Goal: Task Accomplishment & Management: Use online tool/utility

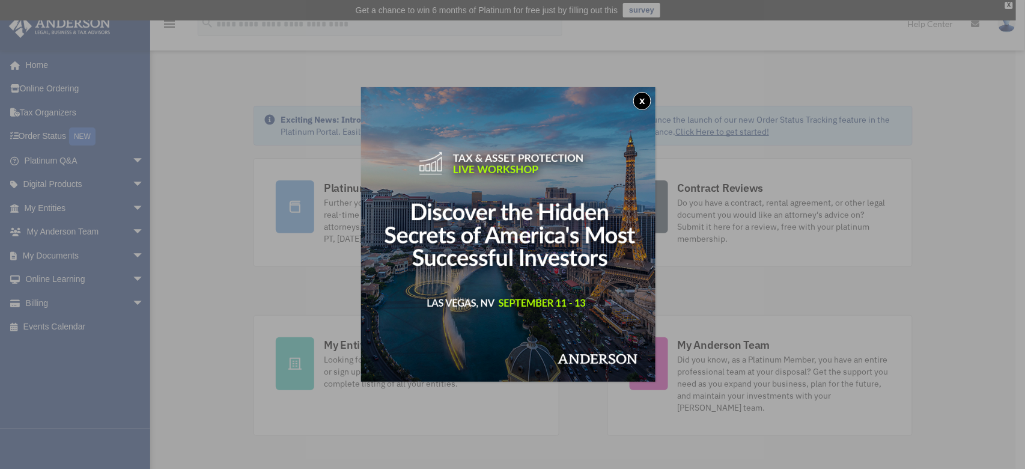
click at [643, 99] on button "x" at bounding box center [642, 101] width 18 height 18
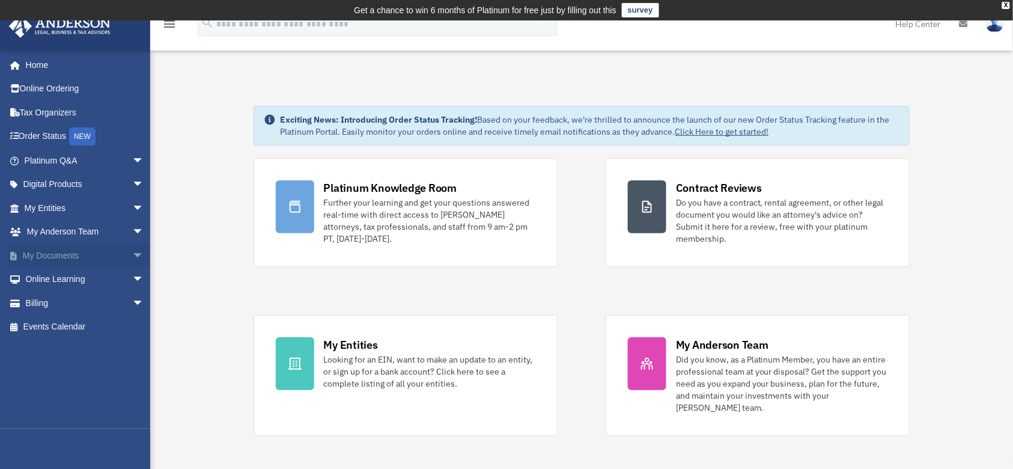
click at [132, 252] on span "arrow_drop_down" at bounding box center [144, 255] width 24 height 25
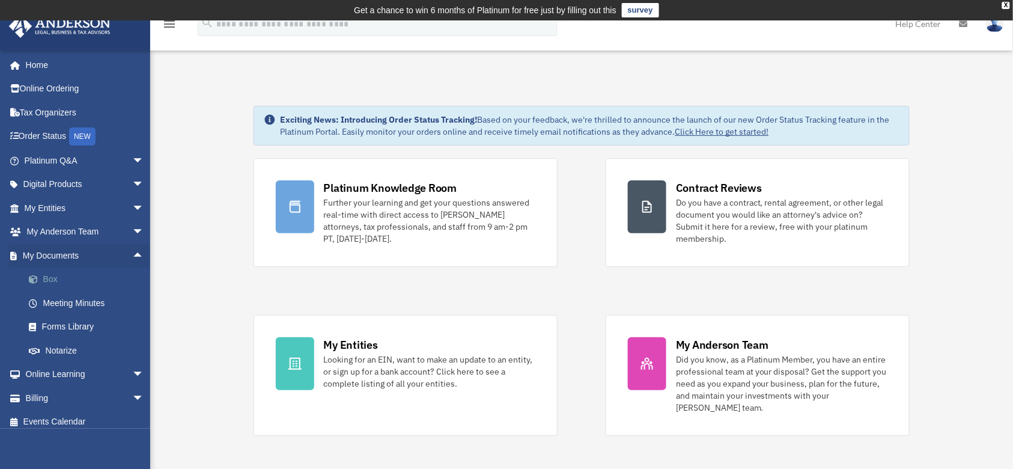
click at [71, 277] on link "Box" at bounding box center [89, 279] width 145 height 24
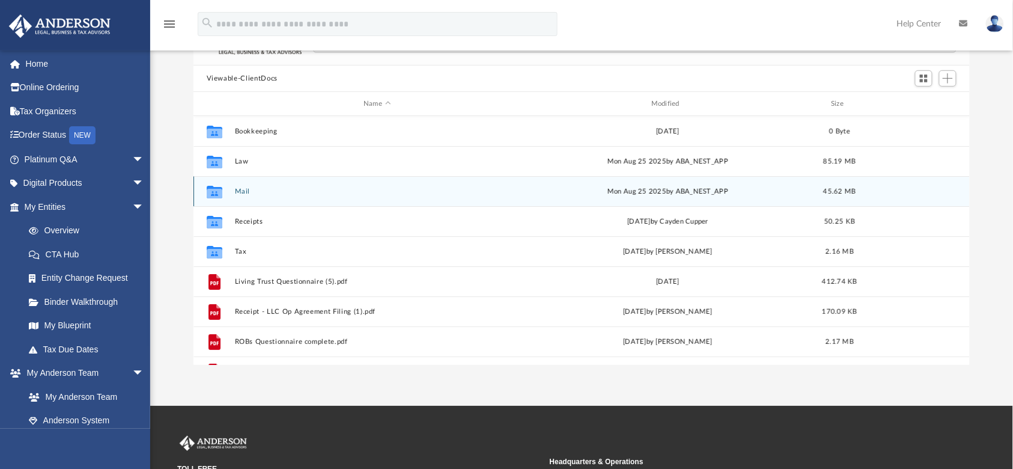
click at [401, 188] on button "Mail" at bounding box center [376, 192] width 285 height 8
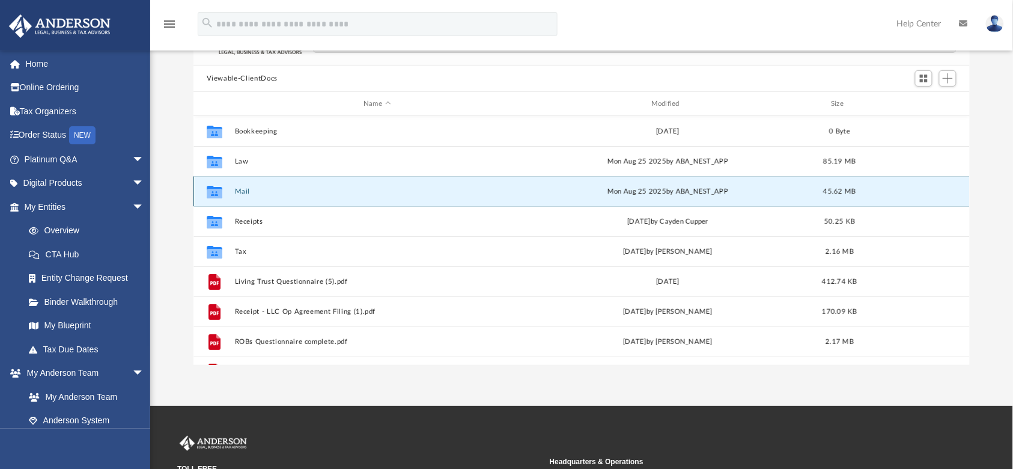
click at [401, 188] on button "Mail" at bounding box center [376, 192] width 285 height 8
click at [267, 192] on button "Mail" at bounding box center [376, 192] width 285 height 8
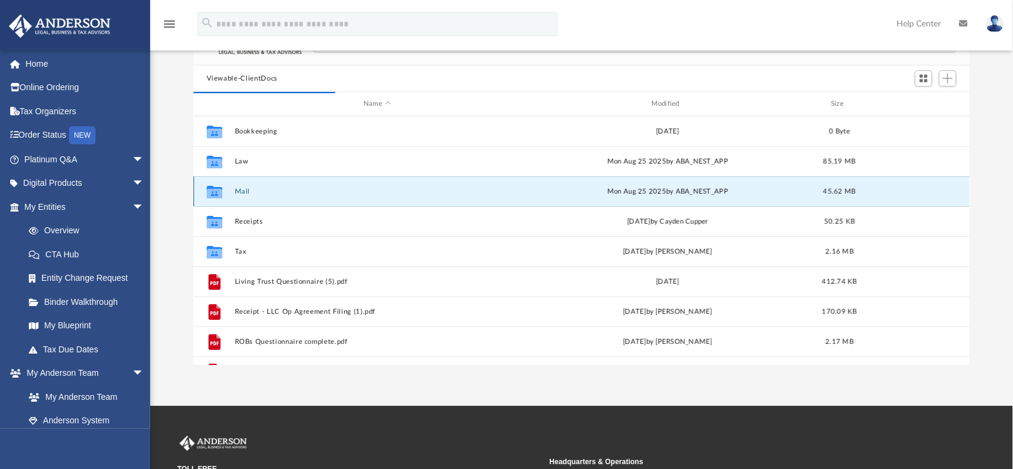
click at [216, 195] on icon "grid" at bounding box center [215, 193] width 16 height 10
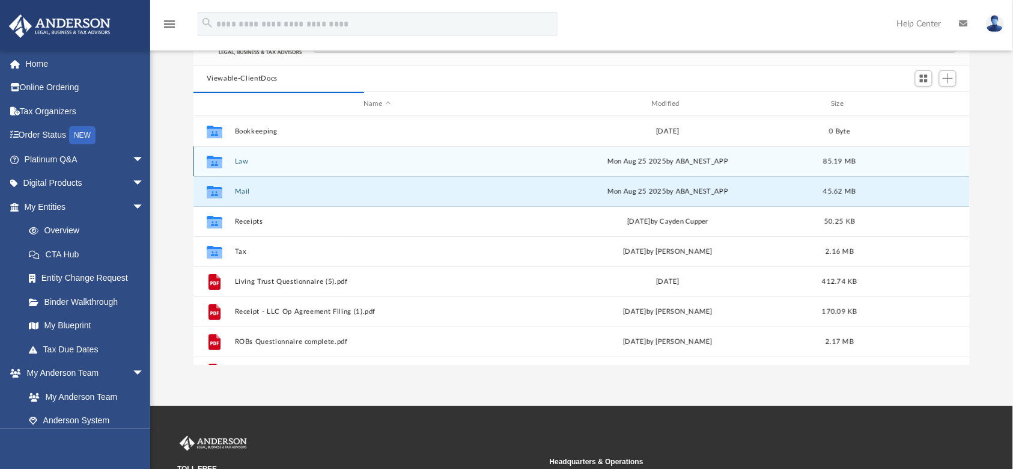
click at [257, 154] on div "Collaborated Folder Law [DATE] by ABA_NEST_APP 85.19 MB" at bounding box center [582, 161] width 777 height 30
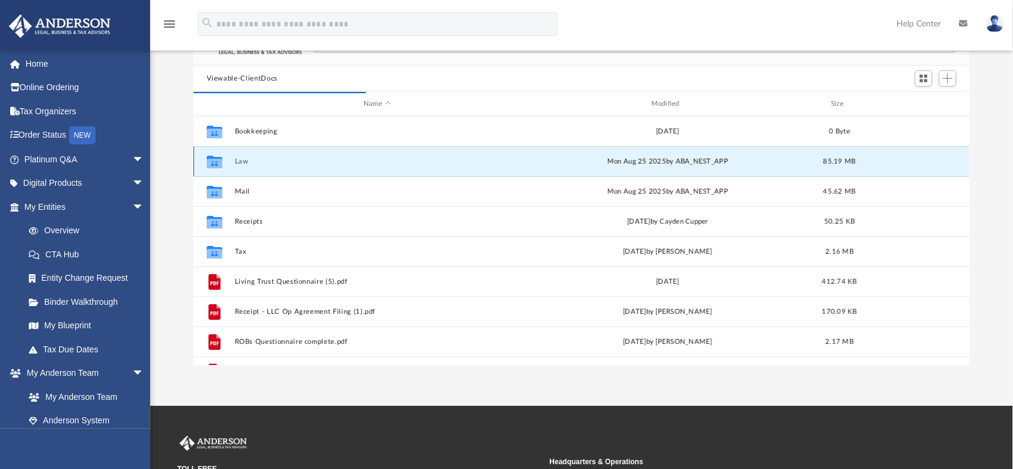
click at [257, 154] on div "Collaborated Folder Law [DATE] by ABA_NEST_APP 85.19 MB" at bounding box center [582, 161] width 777 height 30
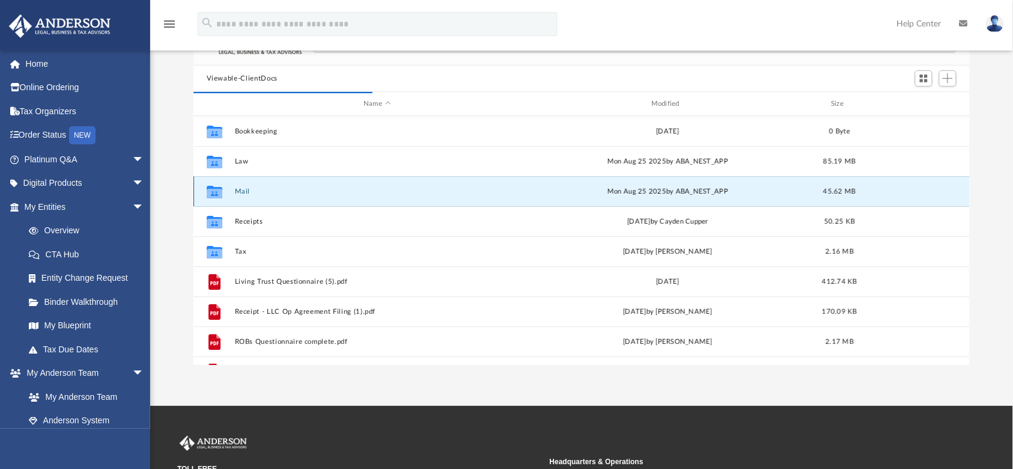
click at [252, 188] on button "Mail" at bounding box center [376, 192] width 285 height 8
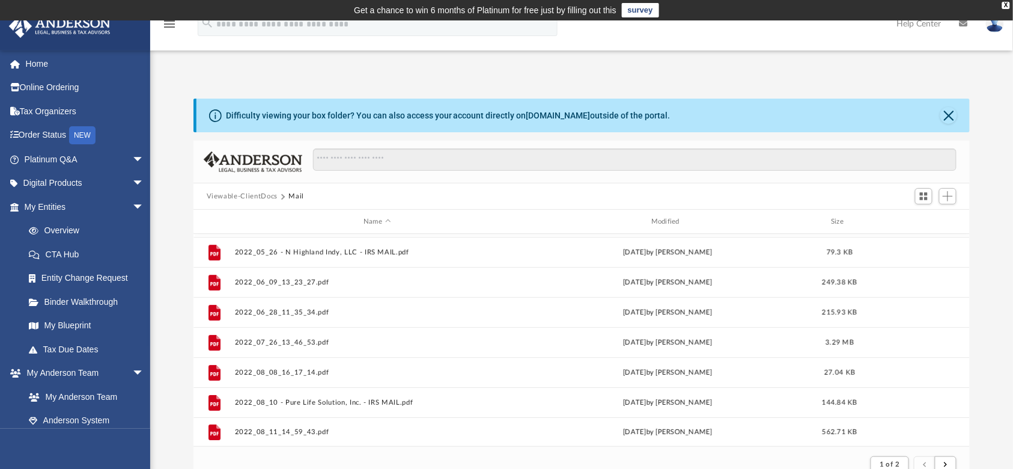
scroll to position [269, 0]
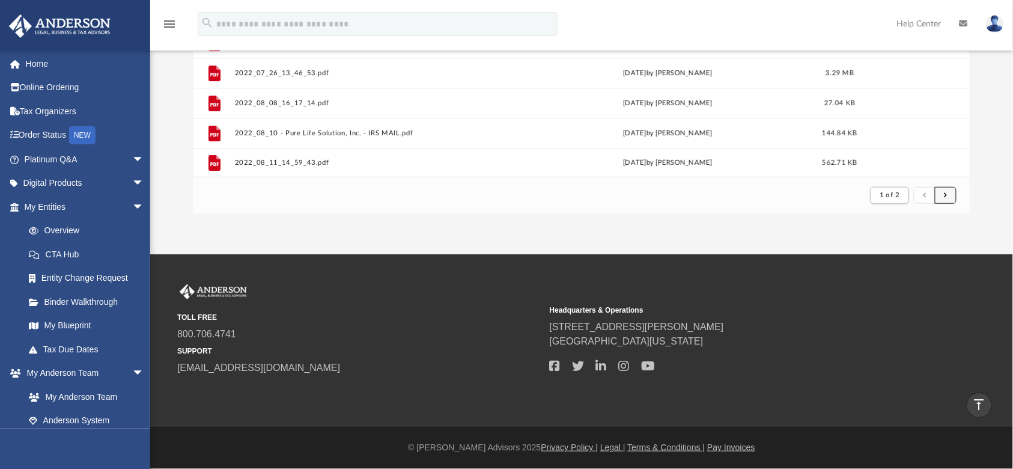
click at [945, 188] on button "submit" at bounding box center [946, 195] width 22 height 17
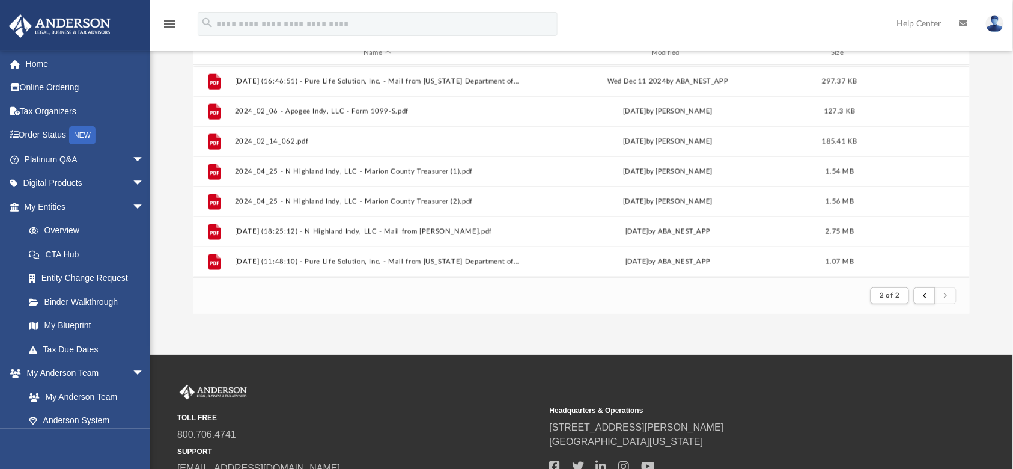
scroll to position [599, 0]
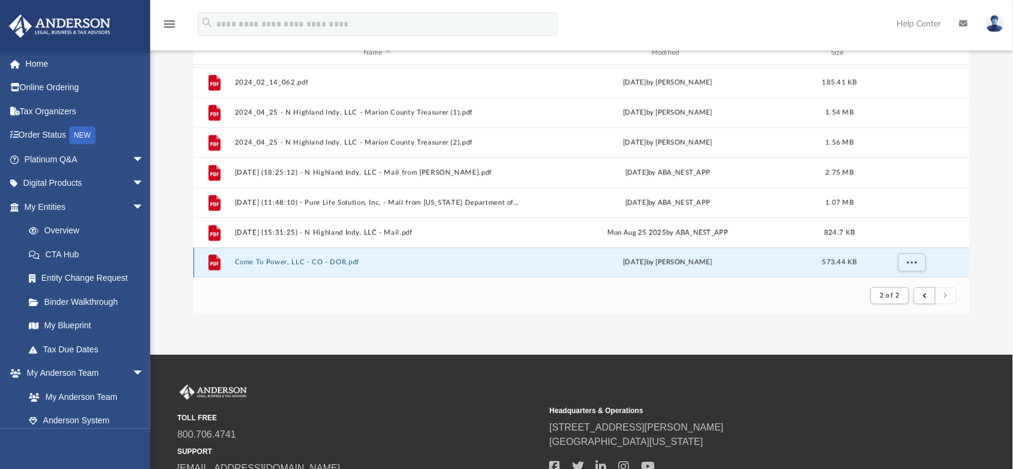
click at [317, 260] on button "Come To Power, LLC - CO - DOR.pdf" at bounding box center [376, 262] width 285 height 8
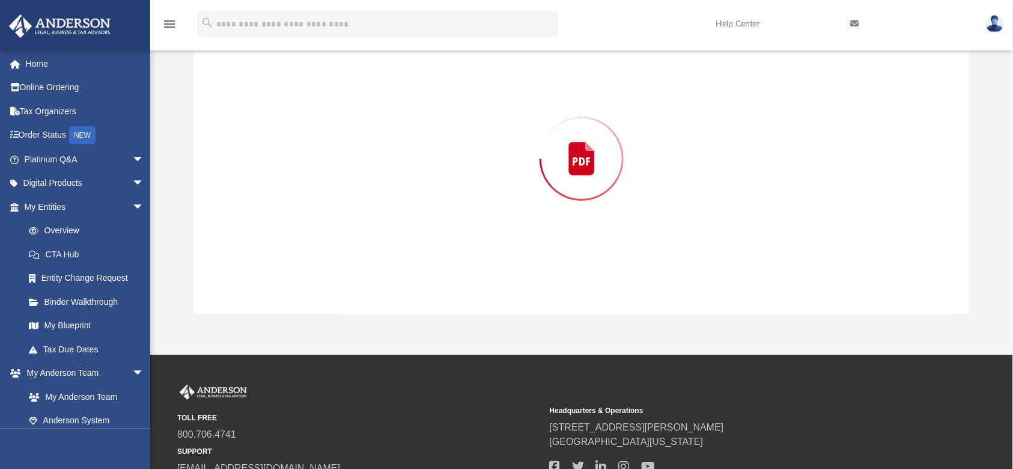
scroll to position [141, 0]
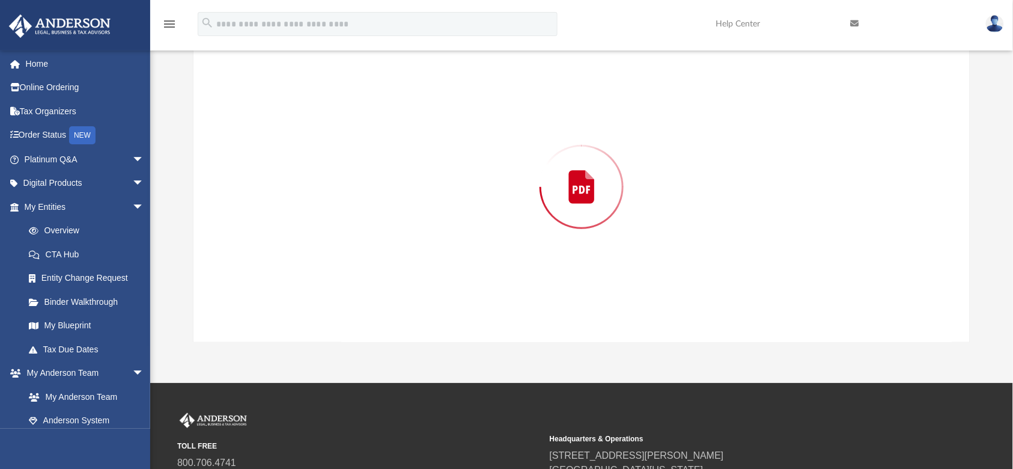
click at [317, 260] on div "Preview" at bounding box center [582, 187] width 776 height 310
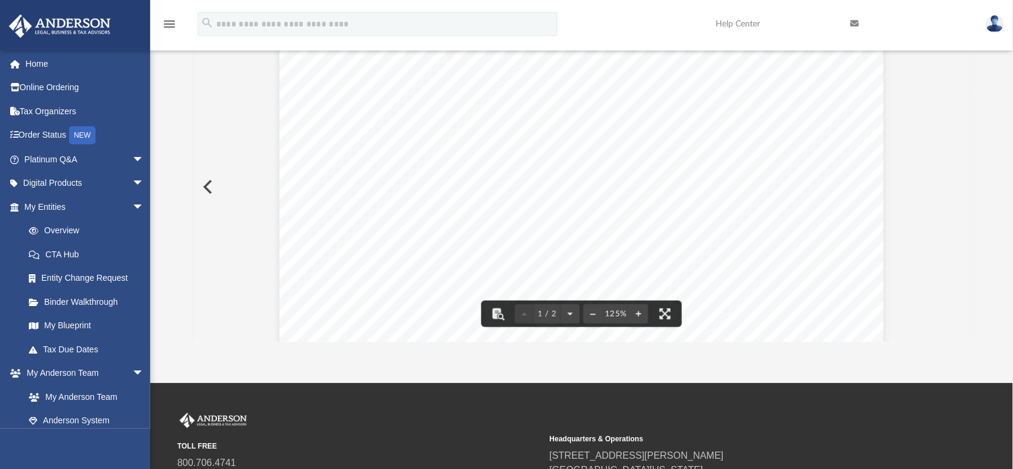
scroll to position [0, 0]
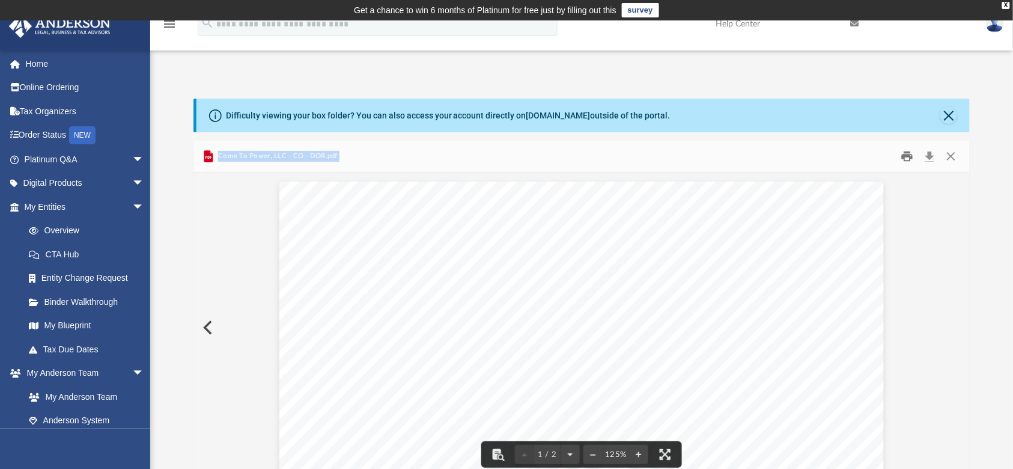
click at [911, 153] on button "Print" at bounding box center [907, 156] width 24 height 19
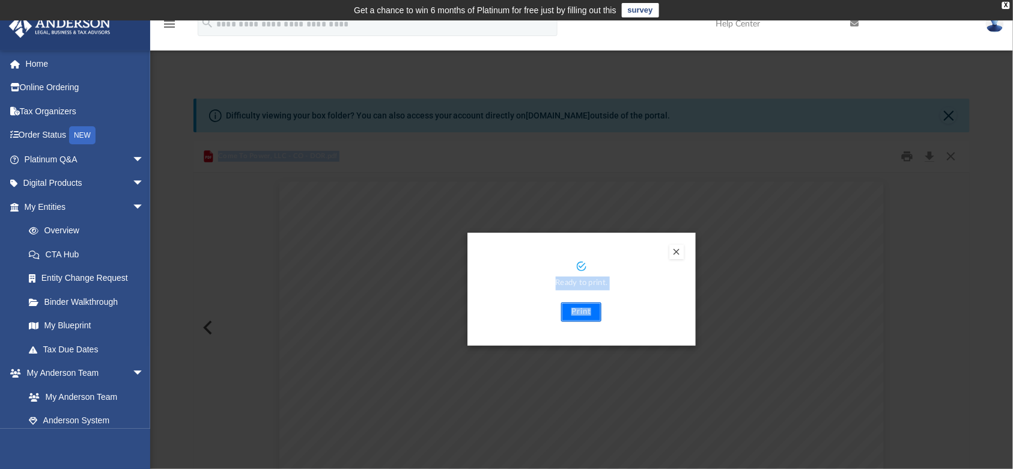
click at [582, 314] on button "Print" at bounding box center [581, 311] width 40 height 19
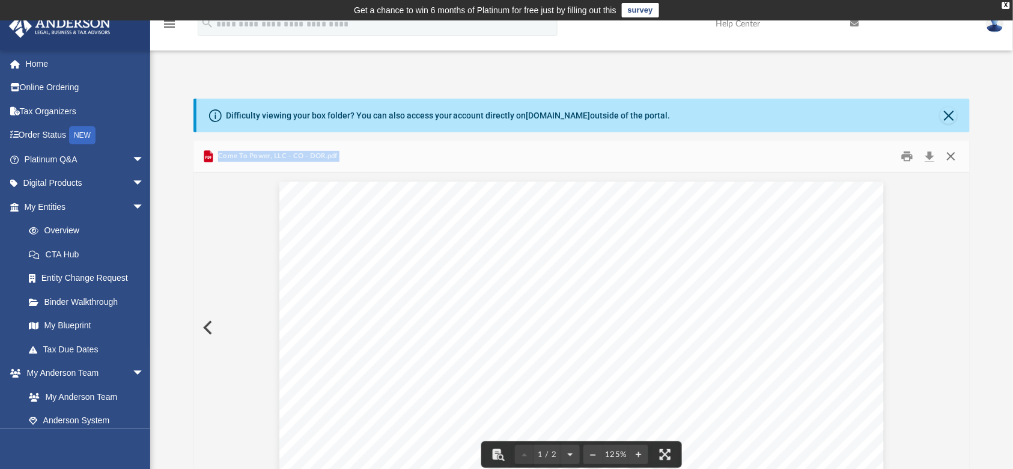
click at [954, 159] on button "Close" at bounding box center [952, 156] width 22 height 19
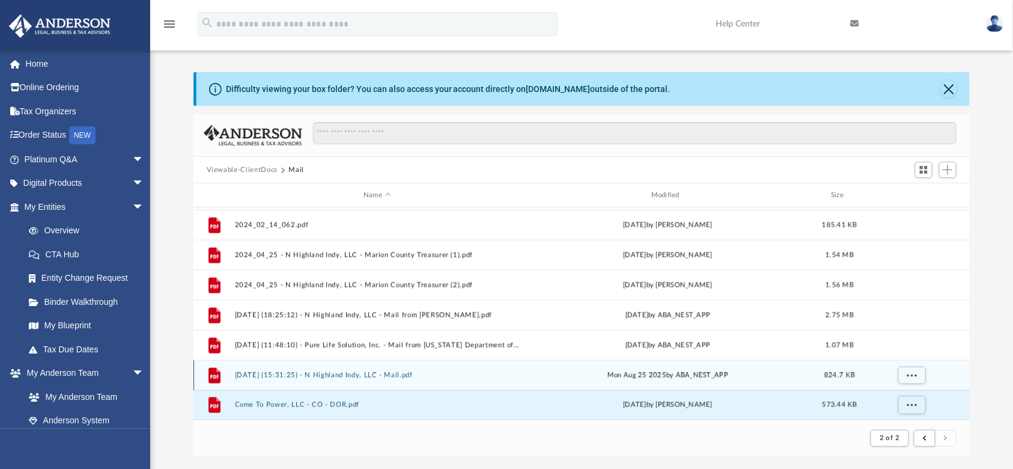
scroll to position [36, 0]
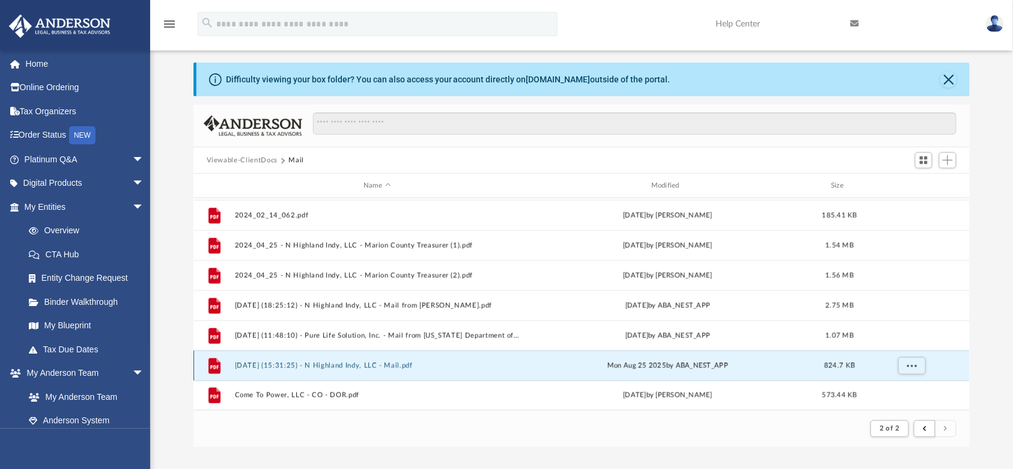
click at [334, 362] on button "[DATE] (15:31:25) - N Highland Indy, LLC - Mail.pdf" at bounding box center [376, 366] width 285 height 8
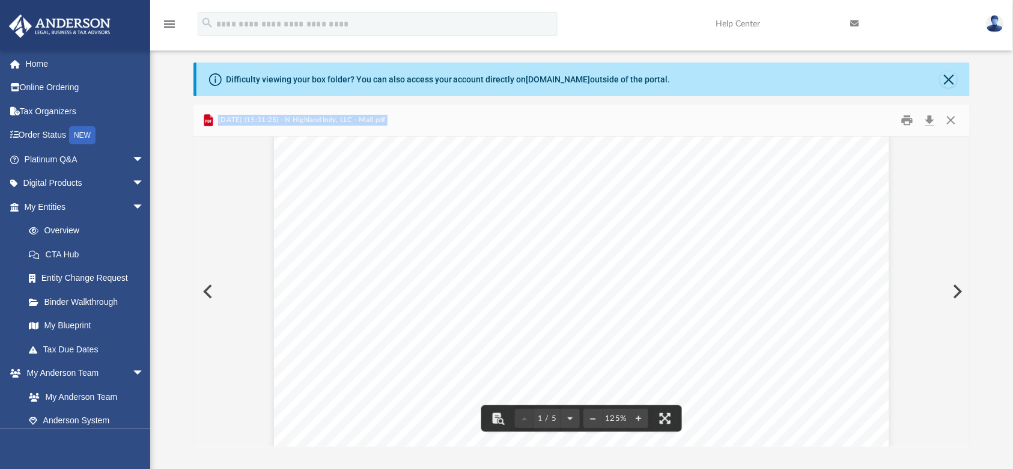
scroll to position [0, 0]
click at [910, 123] on button "Print" at bounding box center [907, 120] width 24 height 19
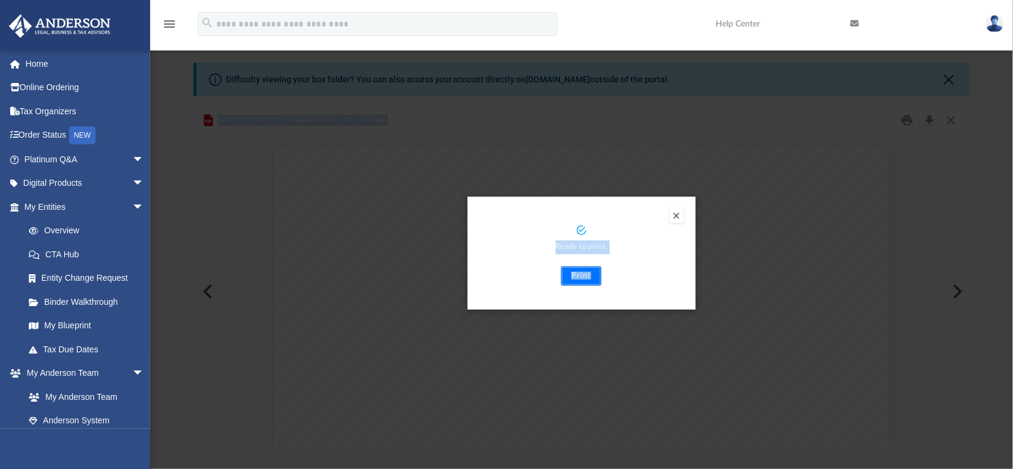
click at [590, 278] on button "Print" at bounding box center [581, 275] width 40 height 19
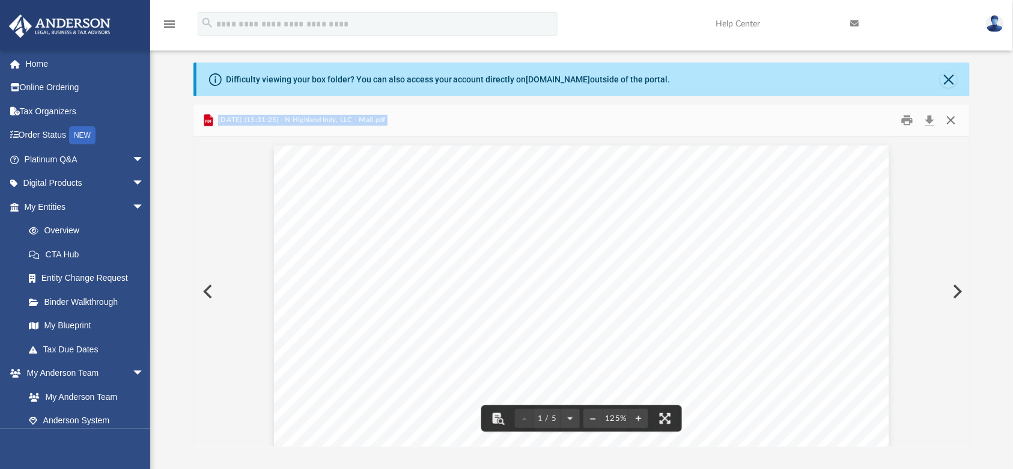
click at [950, 118] on button "Close" at bounding box center [952, 120] width 22 height 19
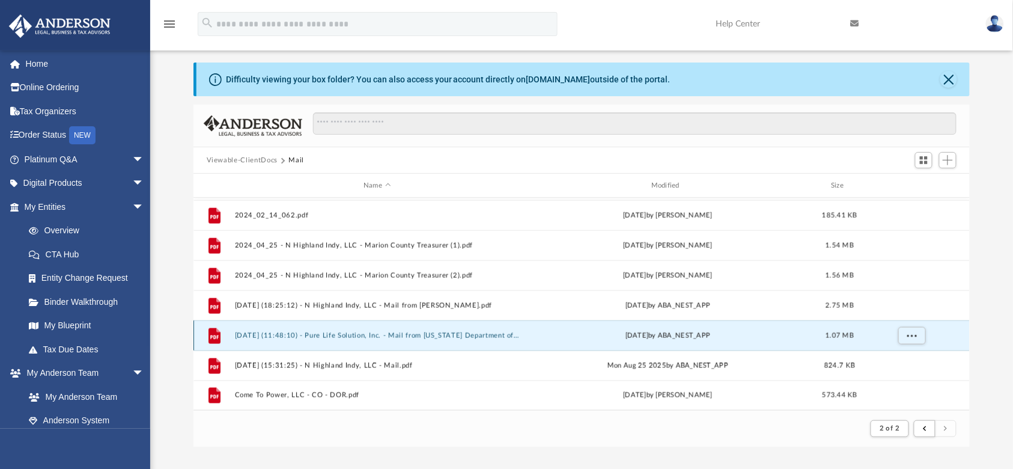
click at [292, 337] on button "[DATE] (11:48:10) - Pure Life Solution, Inc. - Mail from [US_STATE] Department …" at bounding box center [376, 336] width 285 height 8
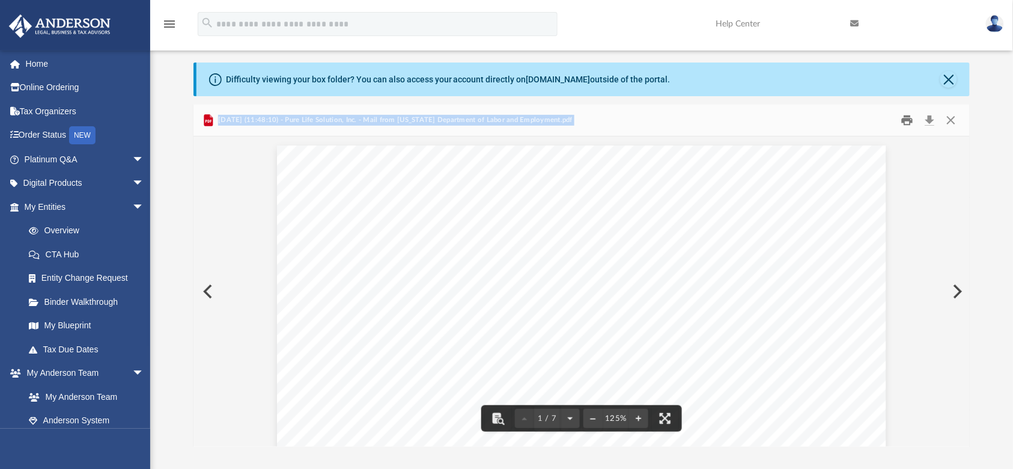
click at [909, 123] on button "Print" at bounding box center [907, 120] width 24 height 19
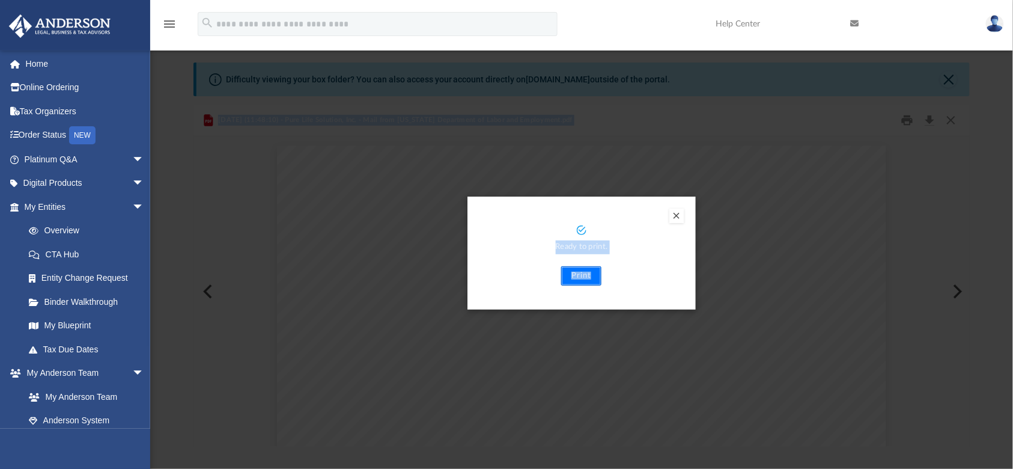
click at [583, 279] on button "Print" at bounding box center [581, 275] width 40 height 19
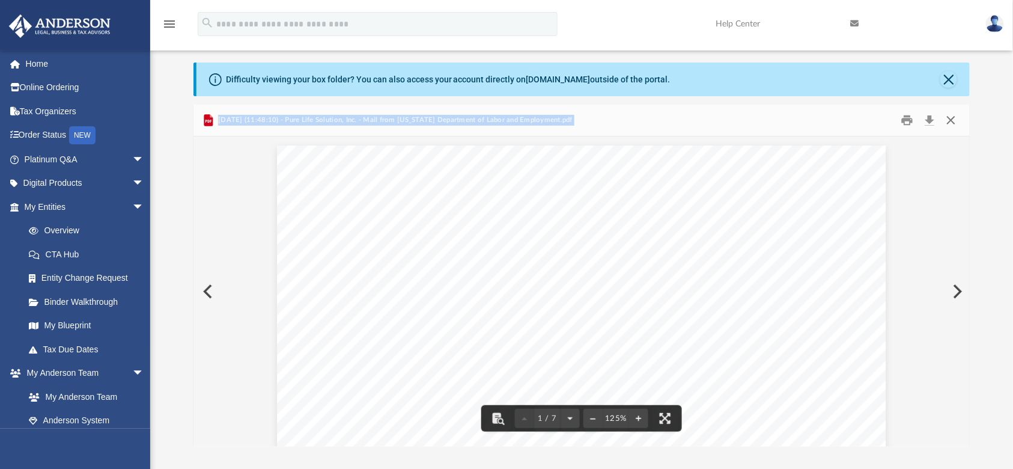
click at [954, 123] on button "Close" at bounding box center [952, 120] width 22 height 19
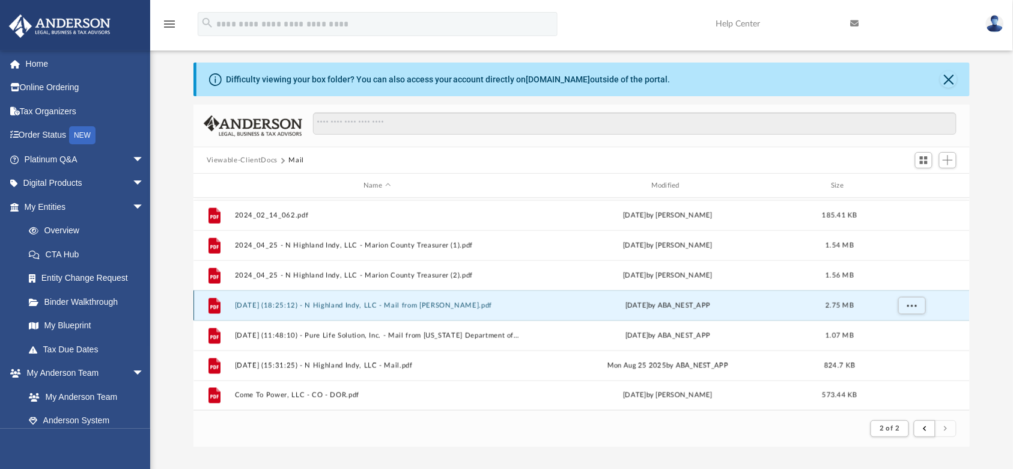
click at [322, 302] on button "[DATE] (18:25:12) - N Highland Indy, LLC - Mail from [PERSON_NAME].pdf" at bounding box center [376, 306] width 285 height 8
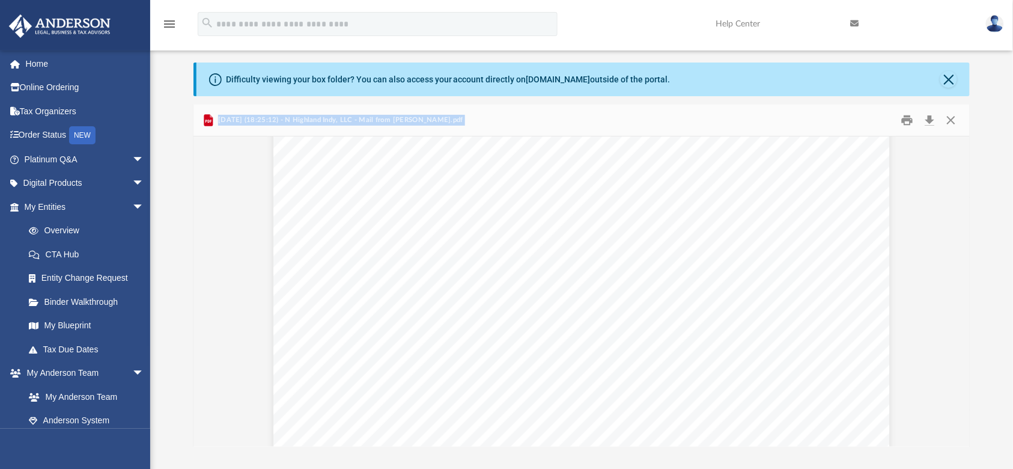
scroll to position [38, 0]
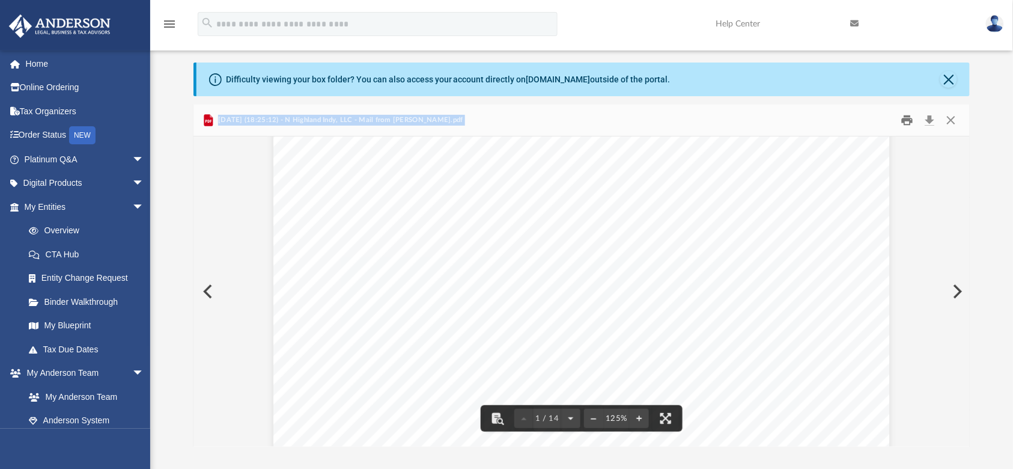
click at [902, 124] on button "Print" at bounding box center [907, 120] width 24 height 19
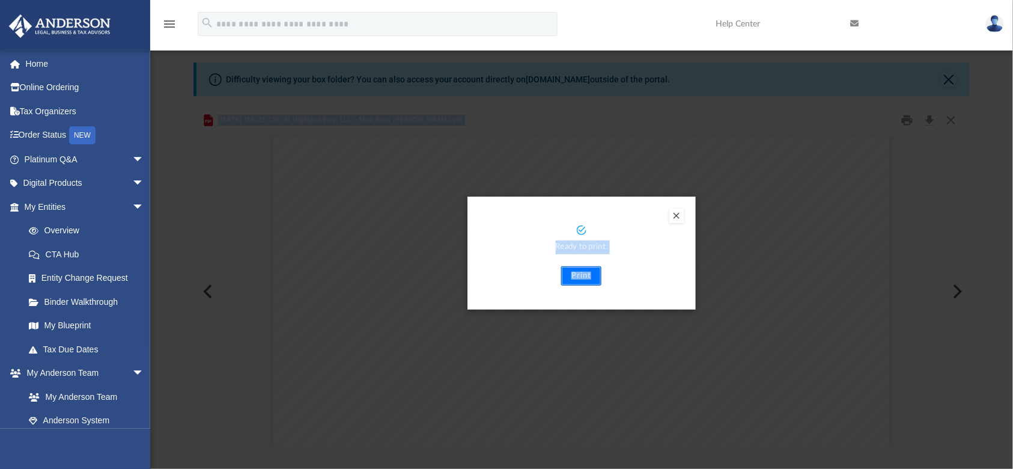
click at [587, 272] on button "Print" at bounding box center [581, 275] width 40 height 19
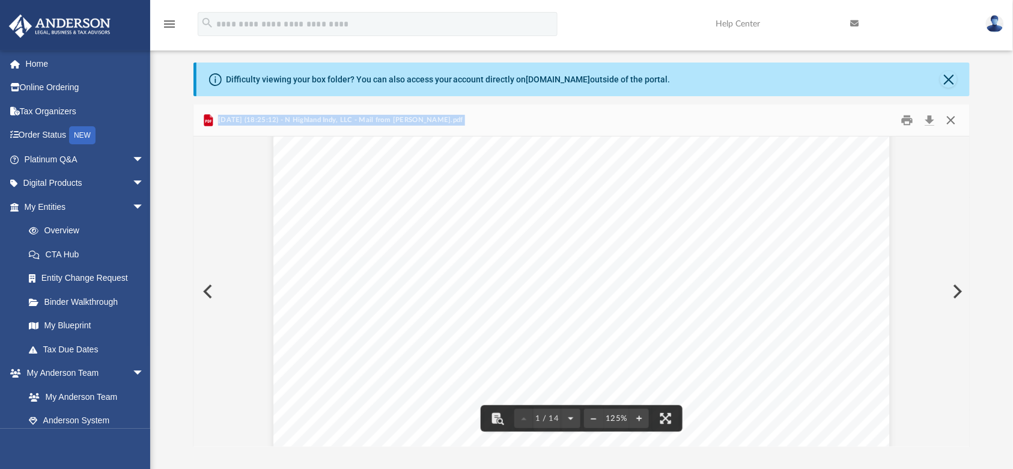
click at [953, 124] on button "Close" at bounding box center [952, 120] width 22 height 19
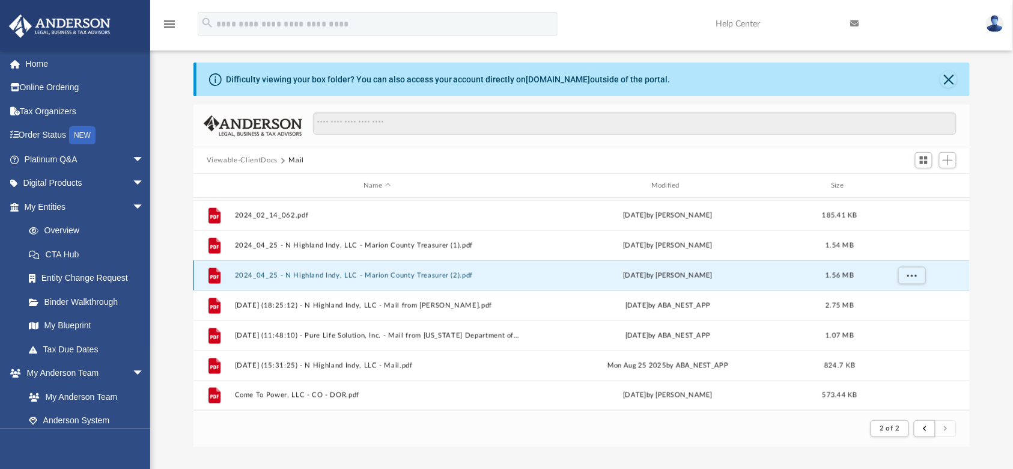
click at [338, 276] on button "2024_04_25 - N Highland Indy, LLC - Marion County Treasurer (2).pdf" at bounding box center [376, 276] width 285 height 8
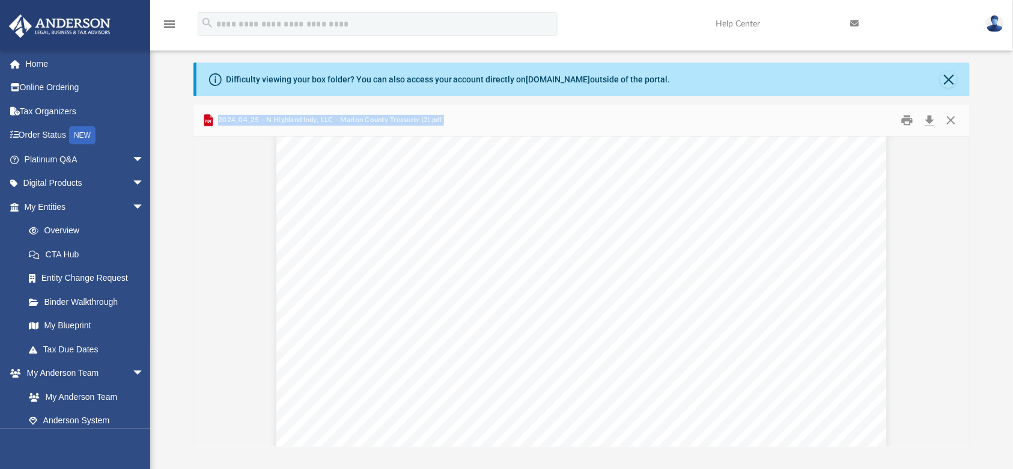
scroll to position [0, 0]
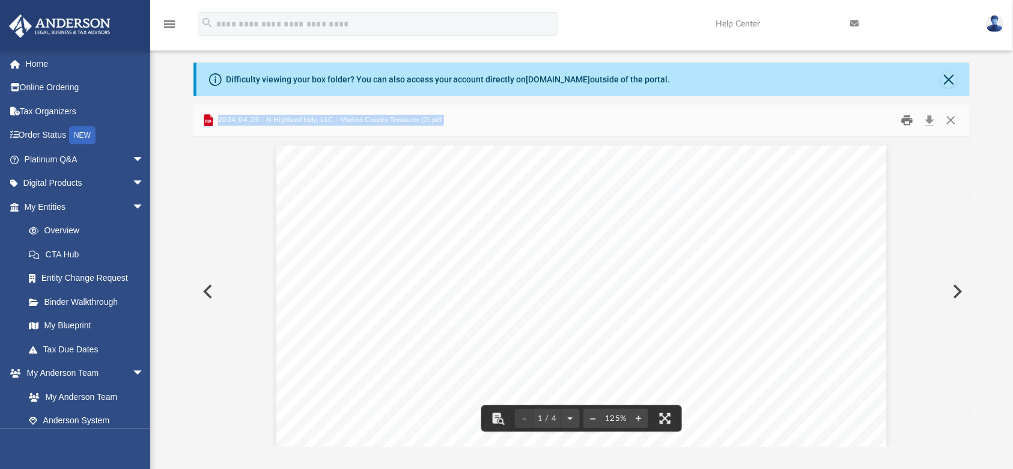
click at [904, 120] on button "Print" at bounding box center [907, 120] width 24 height 19
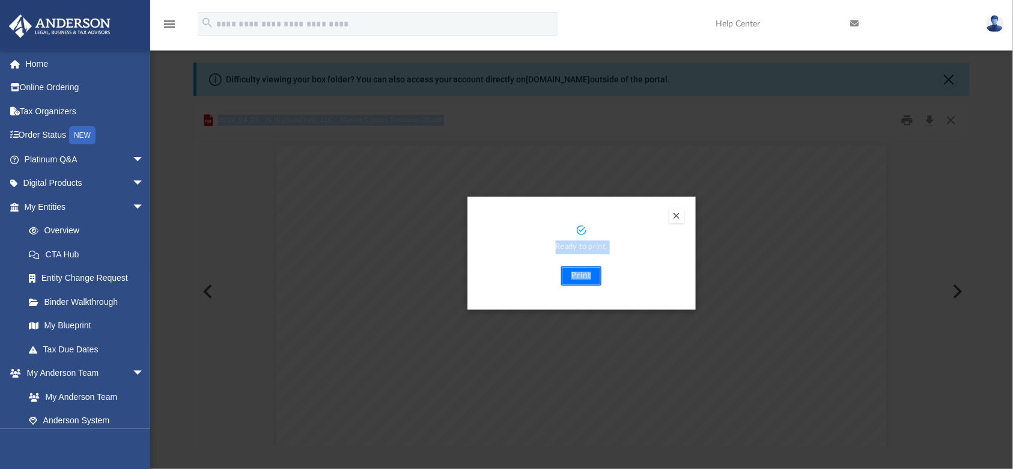
click at [586, 276] on button "Print" at bounding box center [581, 275] width 40 height 19
